Goal: Transaction & Acquisition: Download file/media

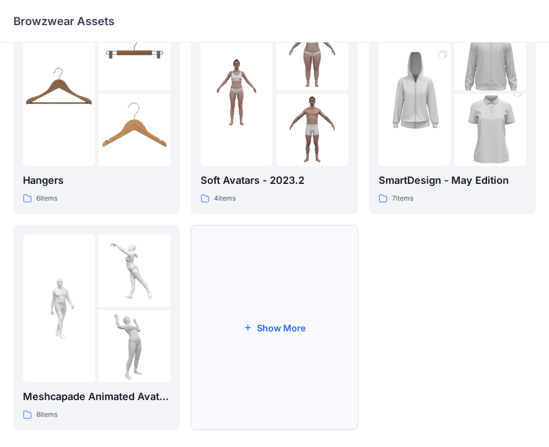
scroll to position [277, 0]
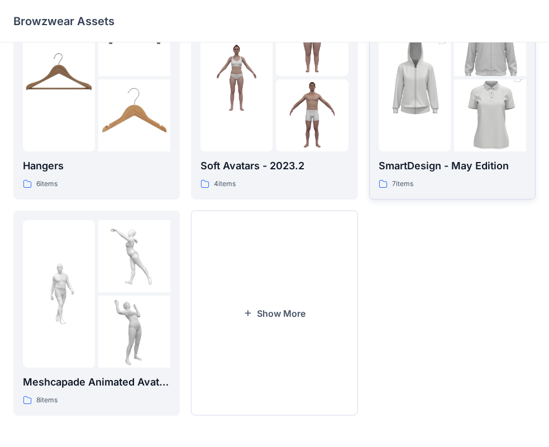
click at [438, 184] on div "7 items" at bounding box center [451, 184] width 147 height 12
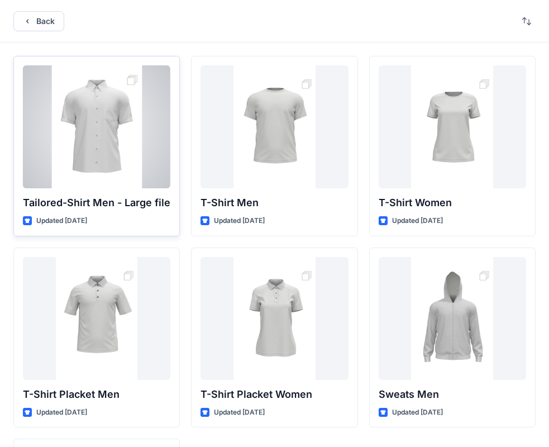
click at [158, 134] on div at bounding box center [96, 126] width 147 height 123
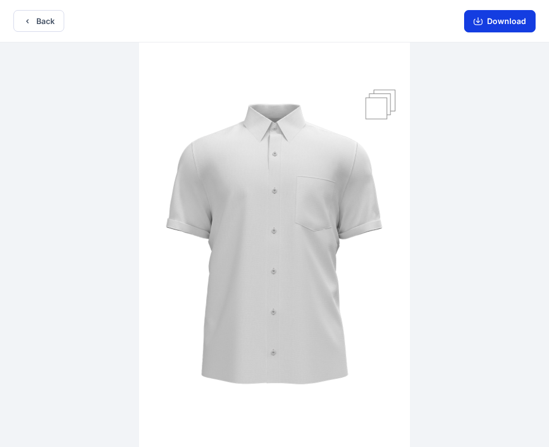
click at [485, 26] on button "Download" at bounding box center [499, 21] width 71 height 22
click at [57, 19] on button "Back" at bounding box center [38, 21] width 51 height 22
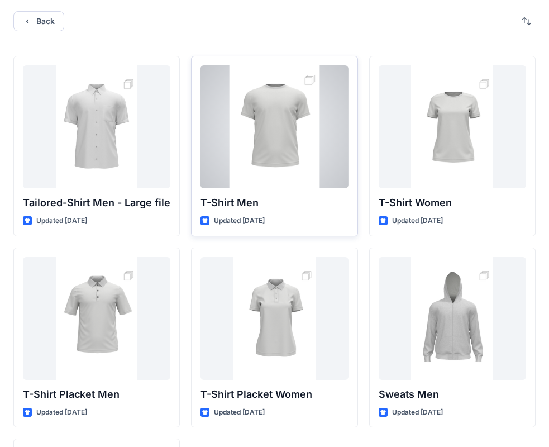
click at [317, 116] on div at bounding box center [273, 126] width 147 height 123
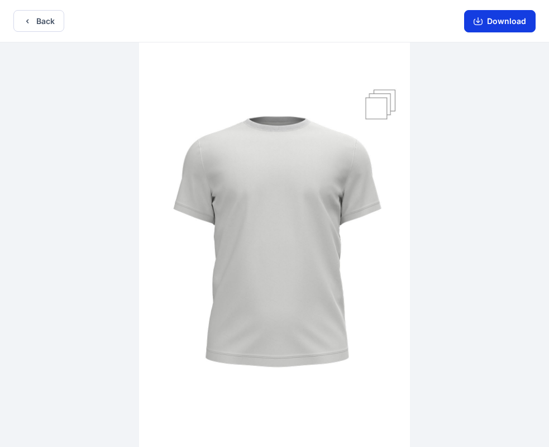
click at [509, 23] on button "Download" at bounding box center [499, 21] width 71 height 22
click at [38, 26] on button "Back" at bounding box center [38, 21] width 51 height 22
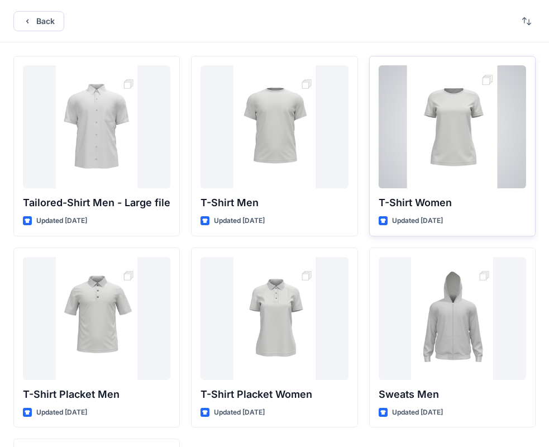
click at [468, 142] on div at bounding box center [451, 126] width 147 height 123
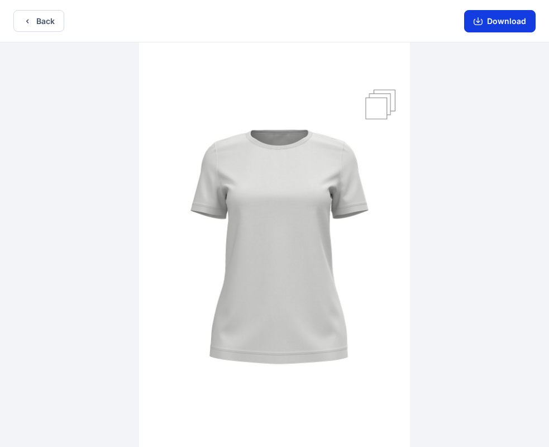
click at [510, 23] on button "Download" at bounding box center [499, 21] width 71 height 22
click at [51, 15] on button "Back" at bounding box center [38, 21] width 51 height 22
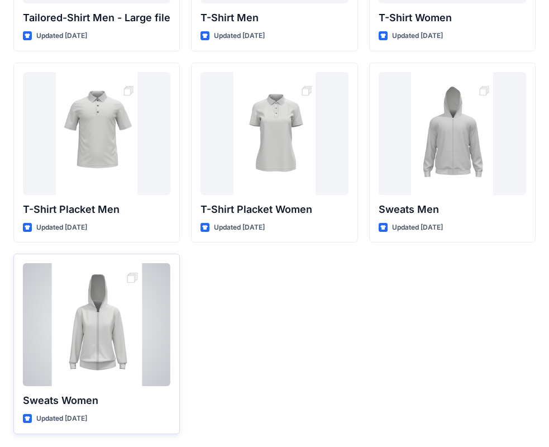
scroll to position [185, 0]
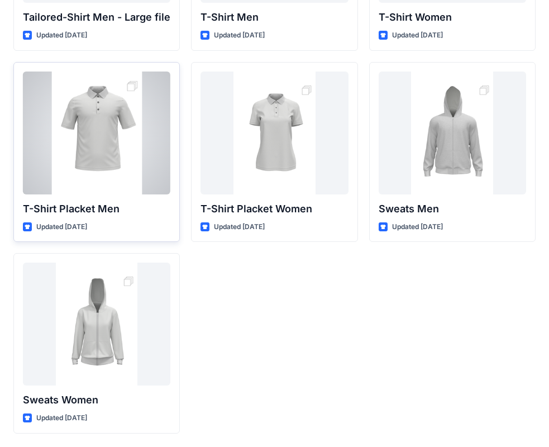
click at [108, 152] on div at bounding box center [96, 132] width 147 height 123
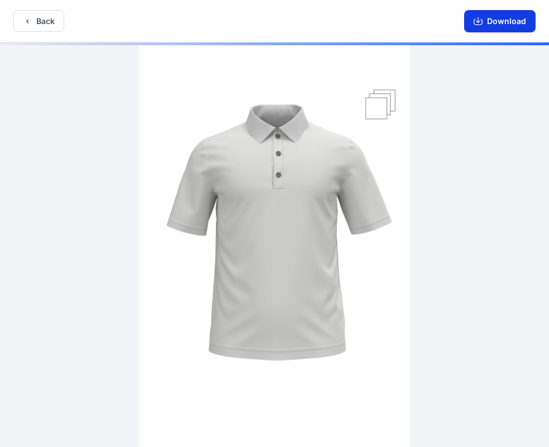
click at [512, 21] on button "Download" at bounding box center [499, 21] width 71 height 22
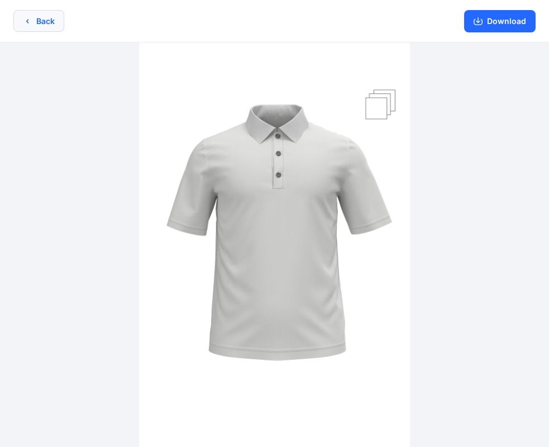
click at [37, 21] on button "Back" at bounding box center [38, 21] width 51 height 22
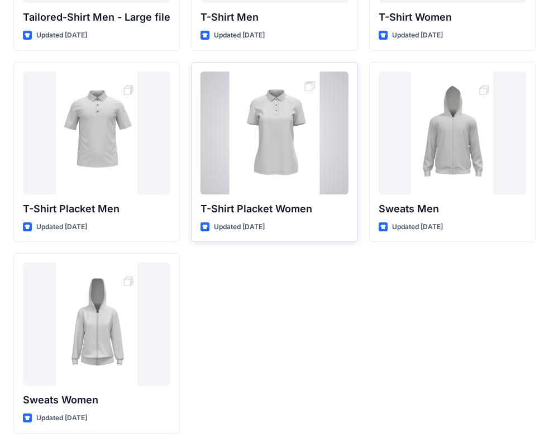
click at [304, 150] on div at bounding box center [273, 132] width 147 height 123
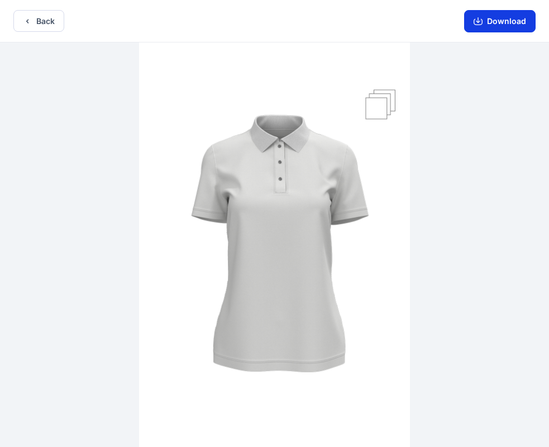
click at [514, 21] on button "Download" at bounding box center [499, 21] width 71 height 22
click at [60, 21] on button "Back" at bounding box center [38, 21] width 51 height 22
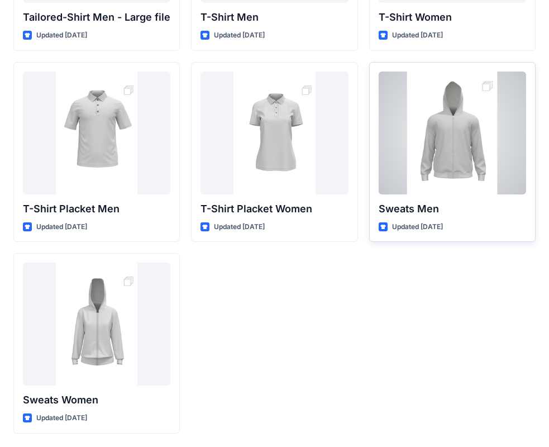
click at [456, 136] on div at bounding box center [451, 132] width 147 height 123
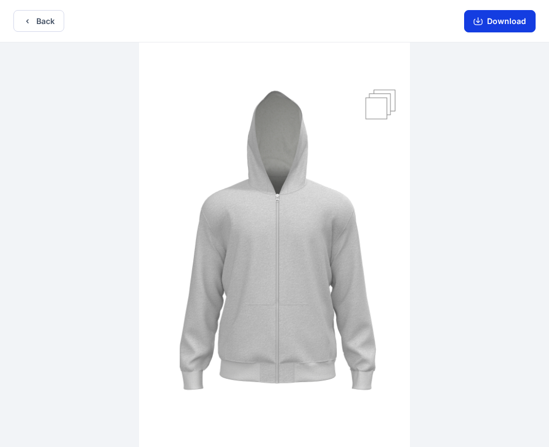
click at [499, 25] on button "Download" at bounding box center [499, 21] width 71 height 22
click at [31, 20] on icon "button" at bounding box center [27, 21] width 9 height 9
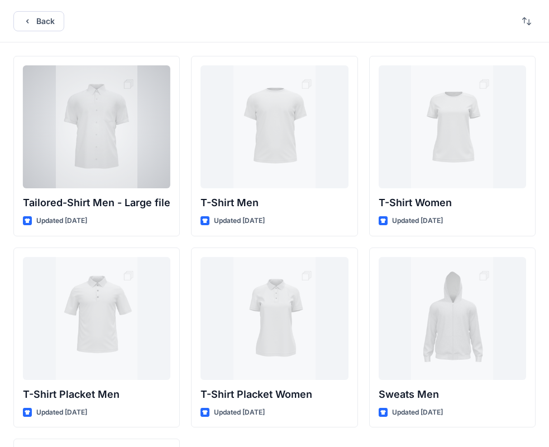
scroll to position [185, 0]
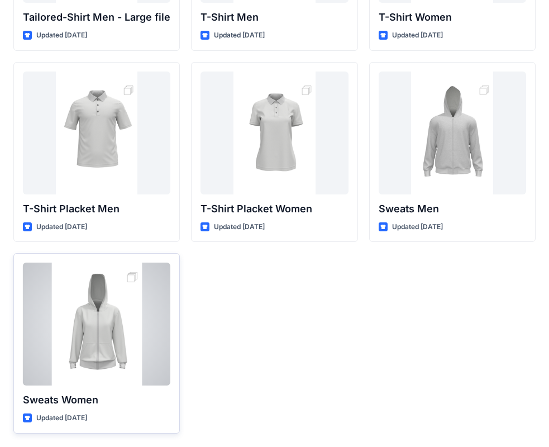
click at [100, 294] on div at bounding box center [96, 323] width 147 height 123
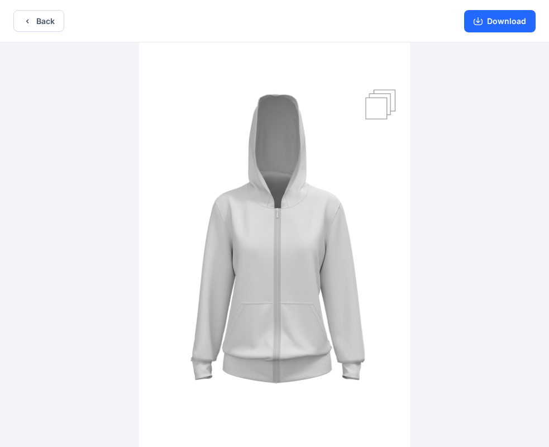
click at [511, 18] on button "Download" at bounding box center [499, 21] width 71 height 22
click at [45, 22] on button "Back" at bounding box center [38, 21] width 51 height 22
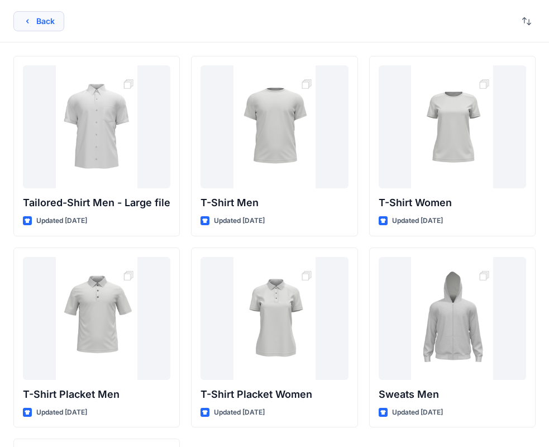
click at [40, 24] on button "Back" at bounding box center [38, 21] width 51 height 20
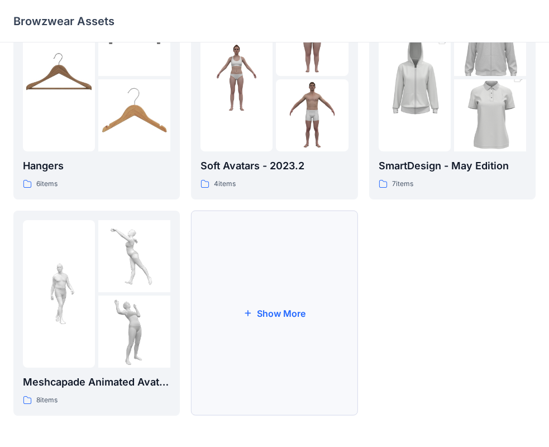
click at [296, 265] on button "Show More" at bounding box center [274, 312] width 166 height 205
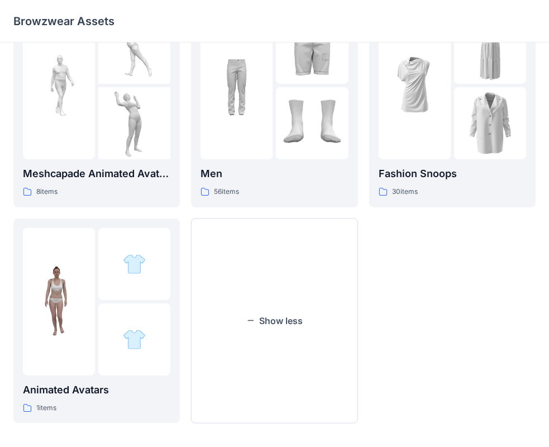
scroll to position [493, 0]
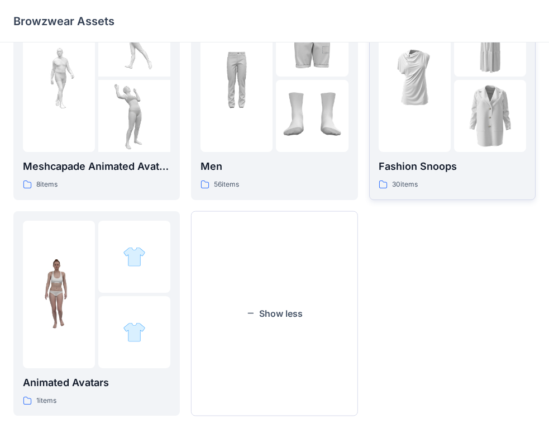
click at [449, 178] on div "Fashion Snoops 30 items" at bounding box center [451, 175] width 147 height 32
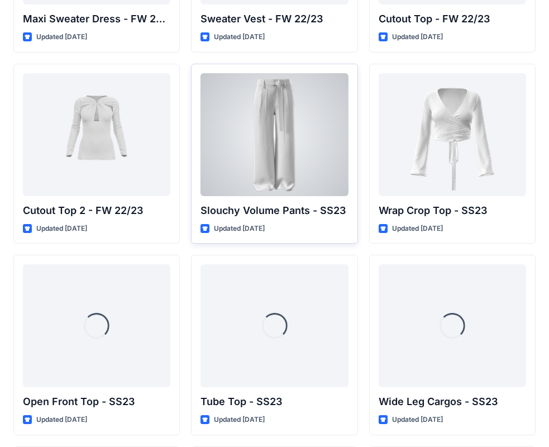
scroll to position [640, 0]
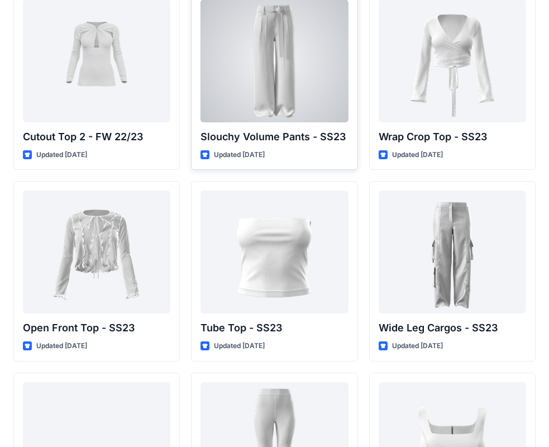
click at [285, 147] on div "Slouchy Volume Pants - SS23 Updated [DATE]" at bounding box center [274, 80] width 166 height 180
click at [280, 91] on div at bounding box center [273, 60] width 147 height 123
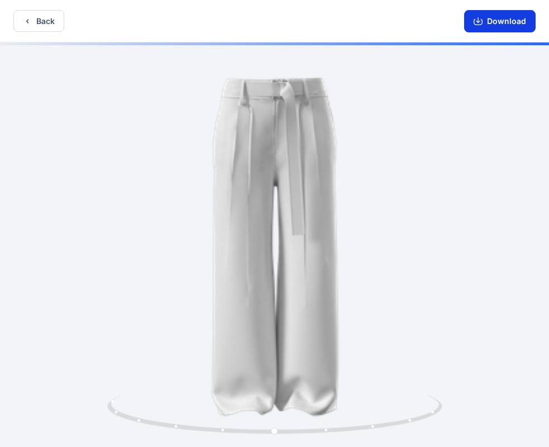
click at [480, 23] on icon "button" at bounding box center [477, 21] width 9 height 9
click at [56, 21] on button "Back" at bounding box center [38, 21] width 51 height 22
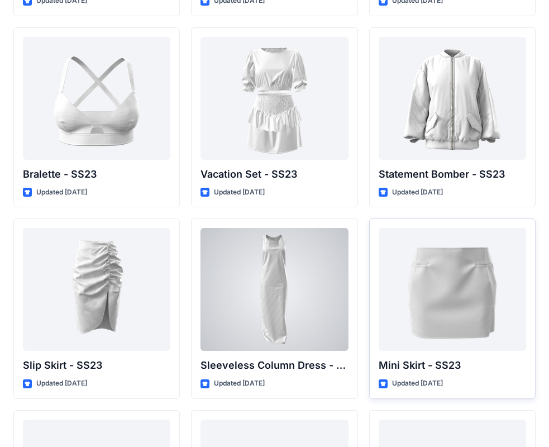
scroll to position [1356, 0]
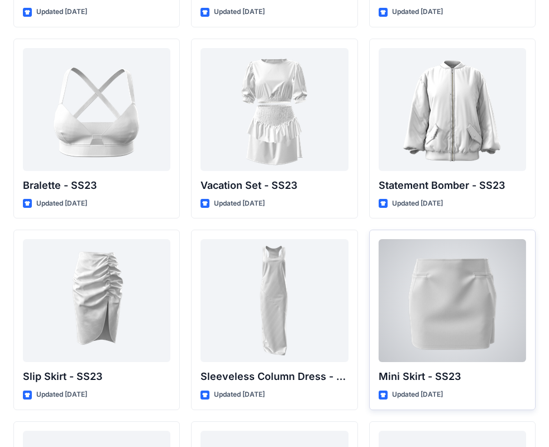
click at [428, 270] on div at bounding box center [451, 300] width 147 height 123
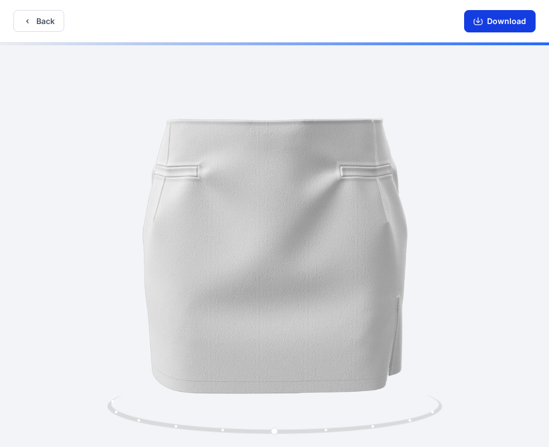
click at [486, 27] on button "Download" at bounding box center [499, 21] width 71 height 22
click at [57, 21] on button "Back" at bounding box center [38, 21] width 51 height 22
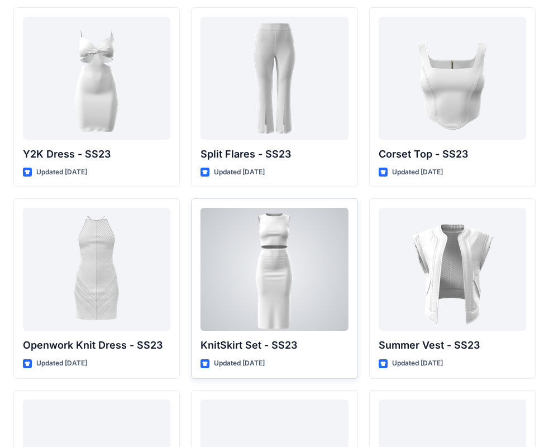
scroll to position [965, 0]
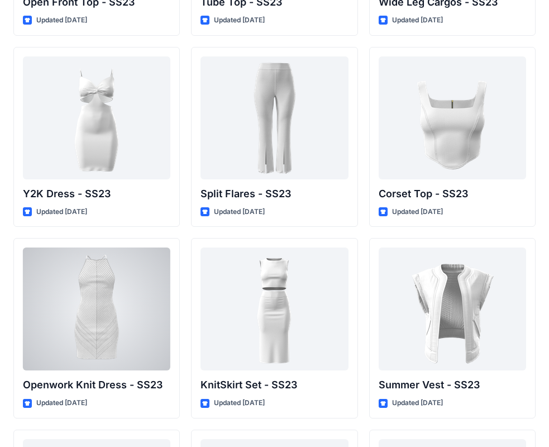
click at [122, 259] on div at bounding box center [96, 308] width 147 height 123
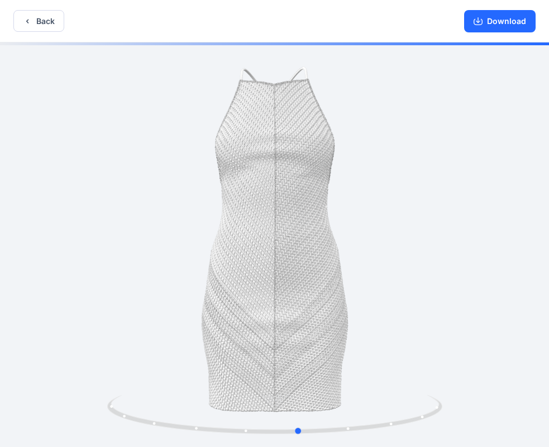
drag, startPoint x: 271, startPoint y: 187, endPoint x: 317, endPoint y: 347, distance: 166.6
click at [456, 176] on div at bounding box center [274, 245] width 549 height 406
click at [451, 337] on div at bounding box center [274, 245] width 549 height 406
